Goal: Information Seeking & Learning: Learn about a topic

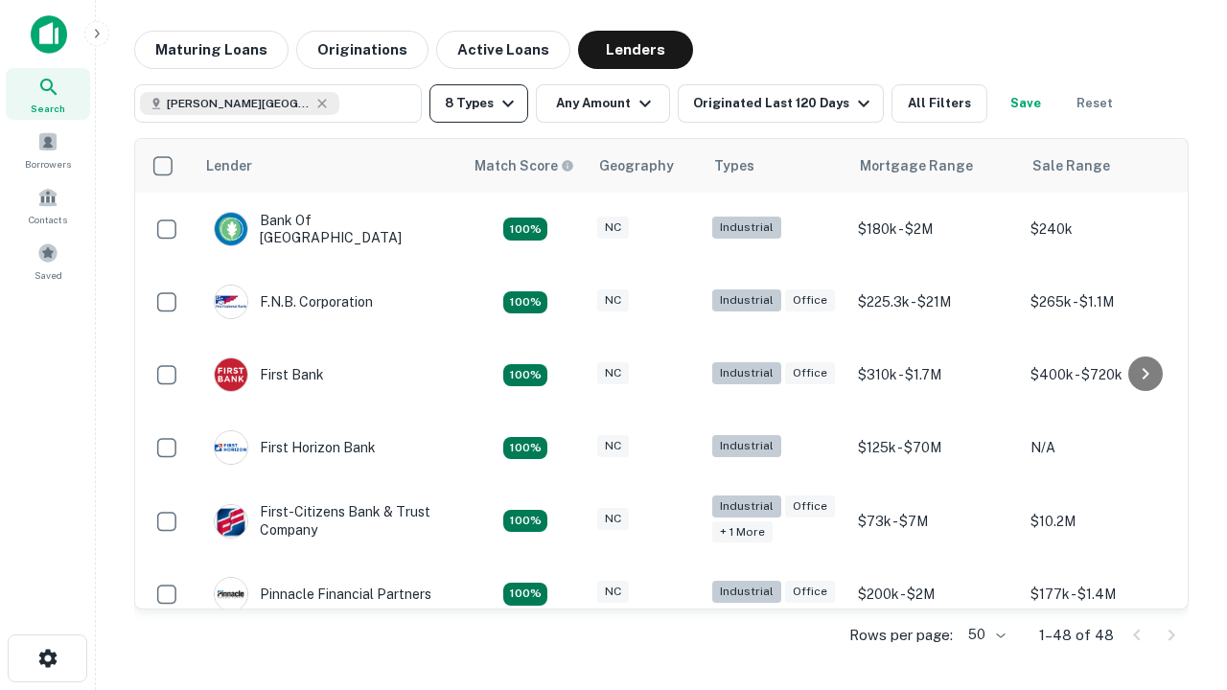
click at [479, 104] on button "8 Types" at bounding box center [479, 103] width 99 height 38
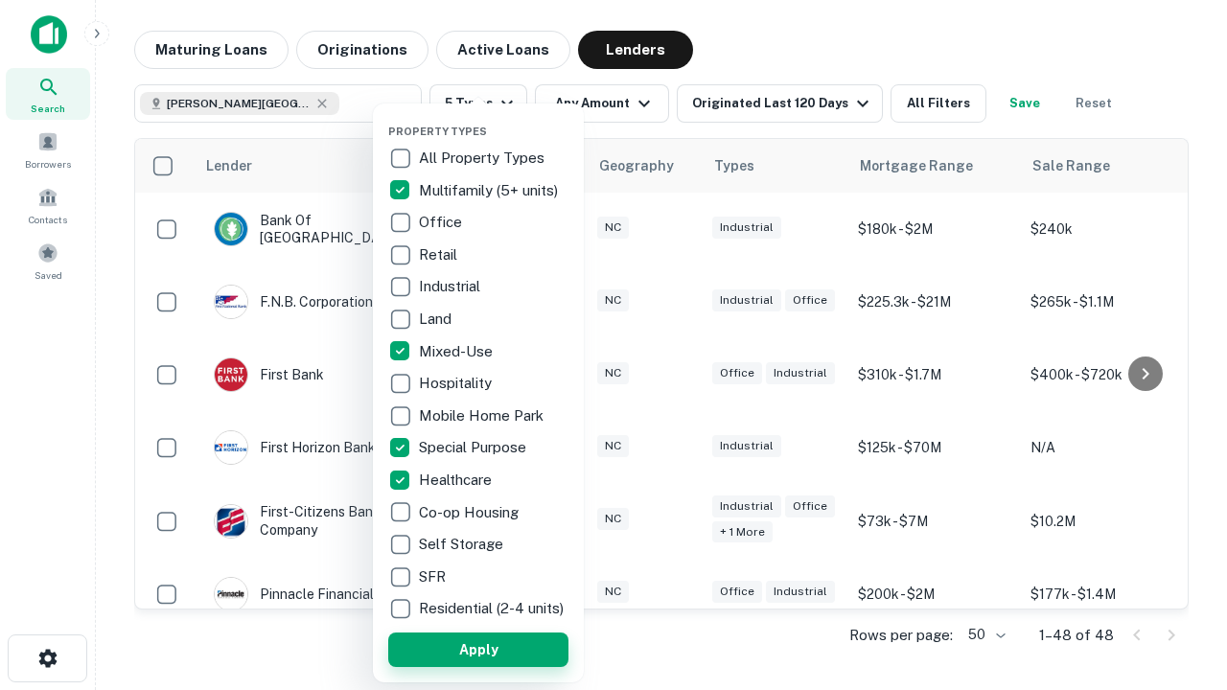
click at [479, 649] on button "Apply" at bounding box center [478, 650] width 180 height 35
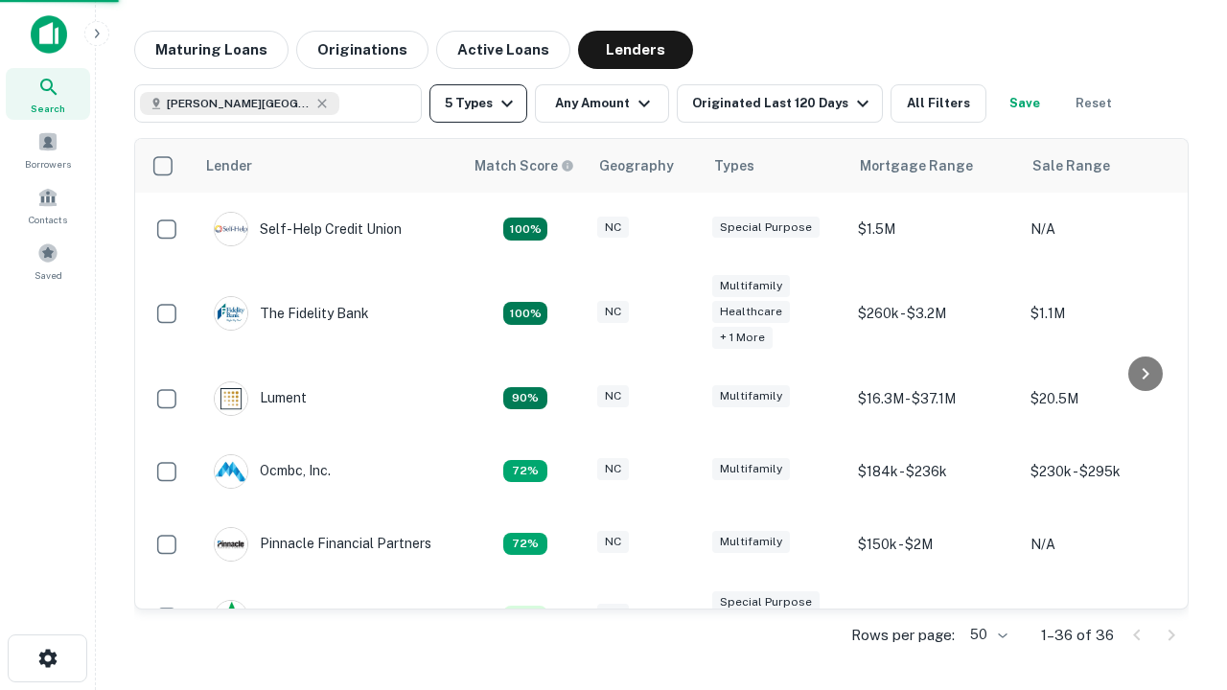
click at [479, 104] on button "5 Types" at bounding box center [479, 103] width 98 height 38
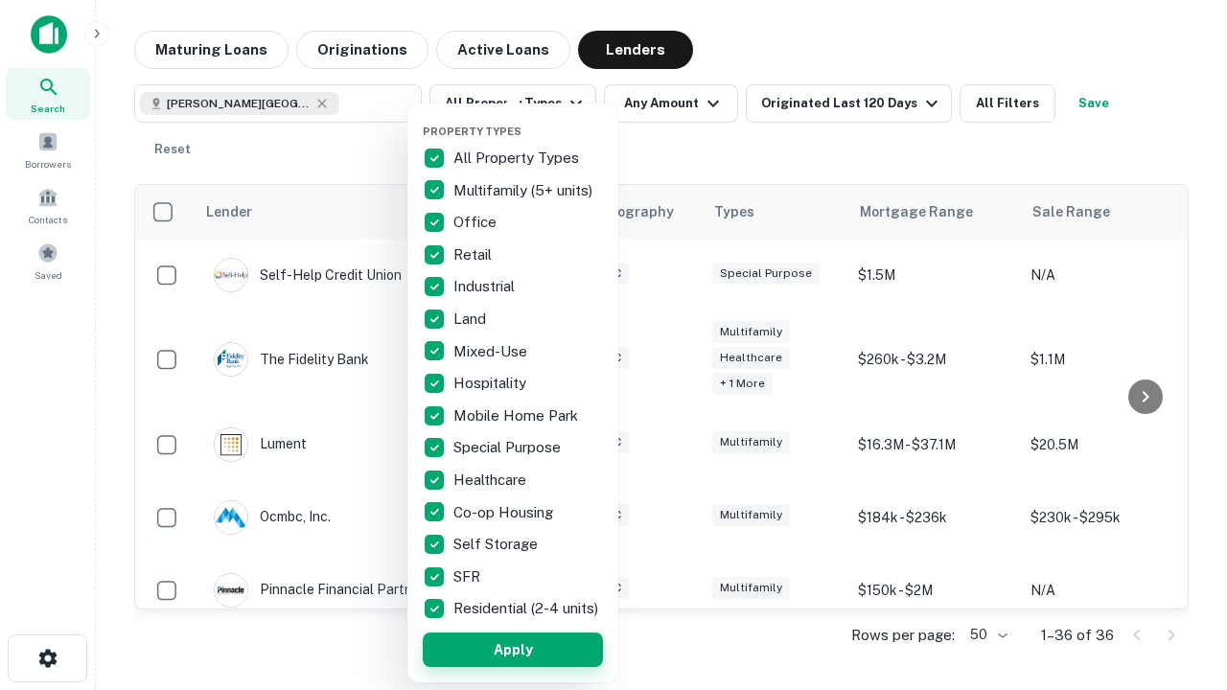
click at [513, 649] on button "Apply" at bounding box center [513, 650] width 180 height 35
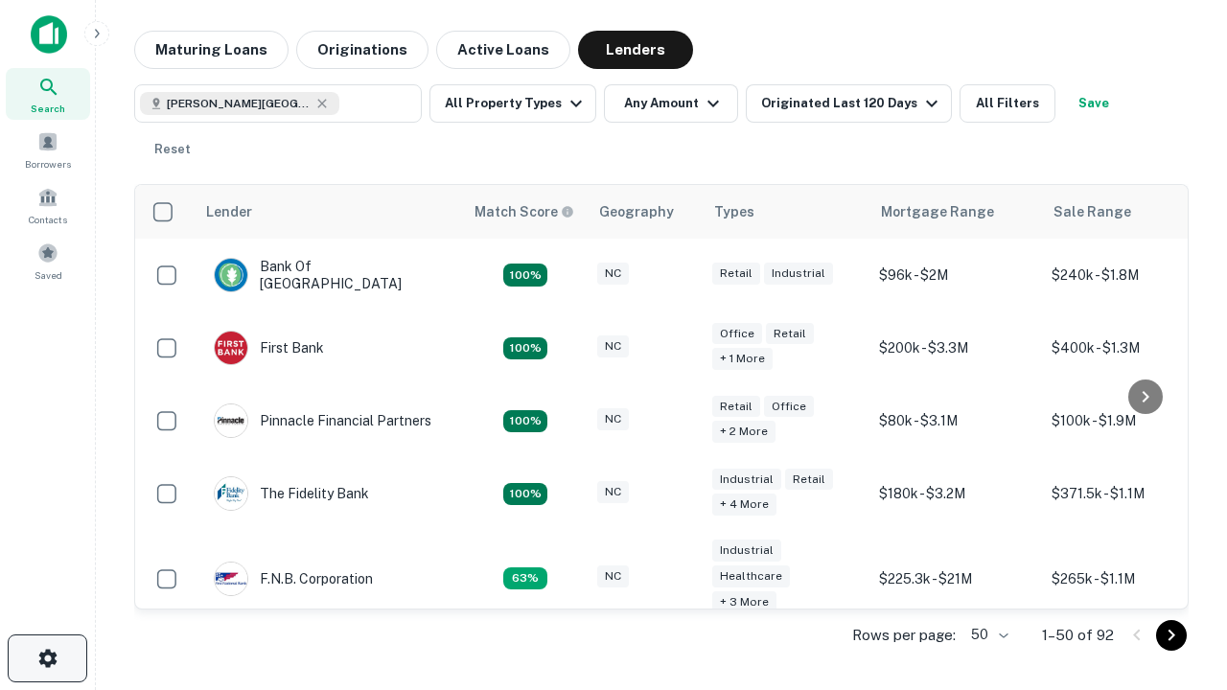
click at [47, 659] on icon "button" at bounding box center [47, 658] width 23 height 23
